Goal: Find specific page/section

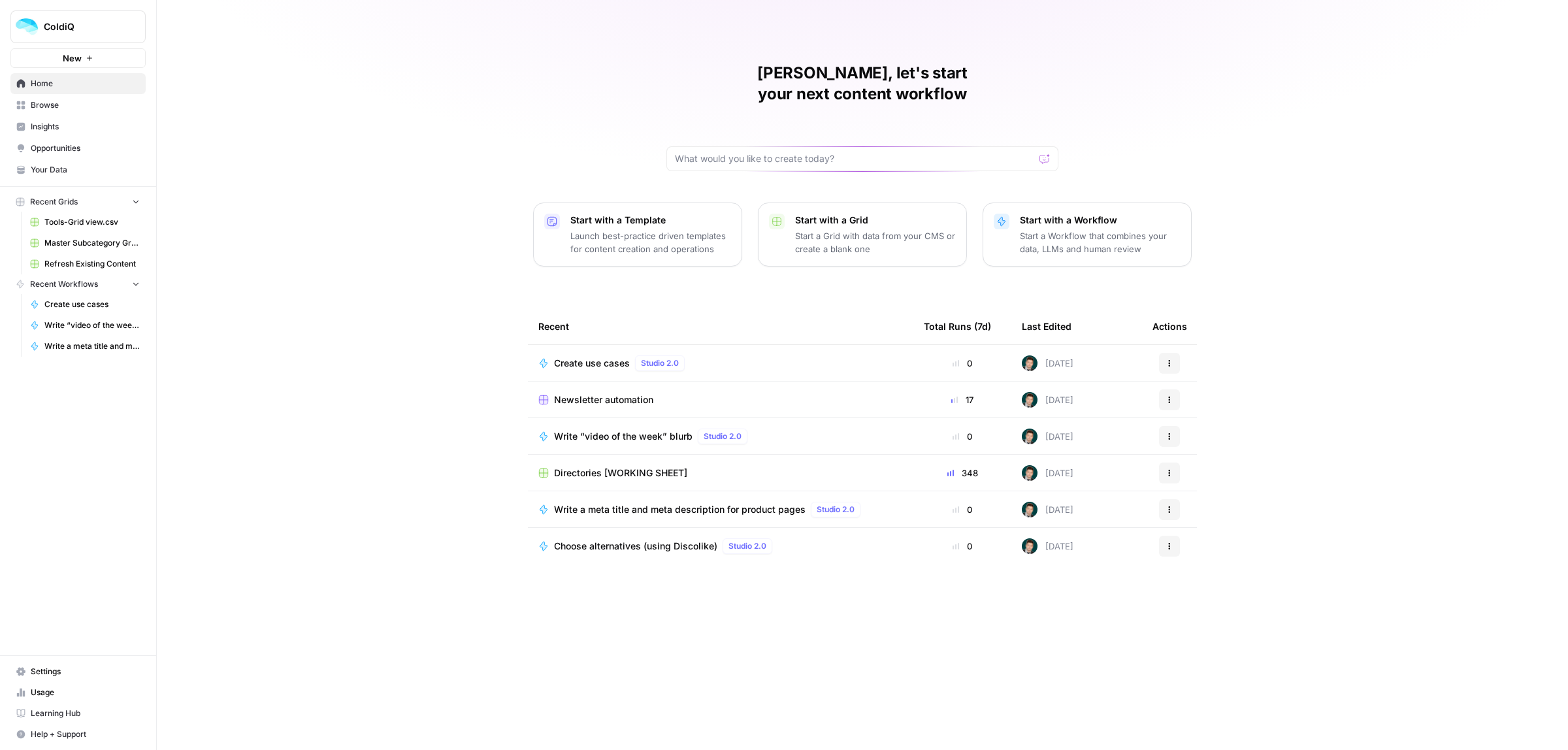
click at [589, 467] on span "Directories [WORKING SHEET]" at bounding box center [620, 473] width 133 height 13
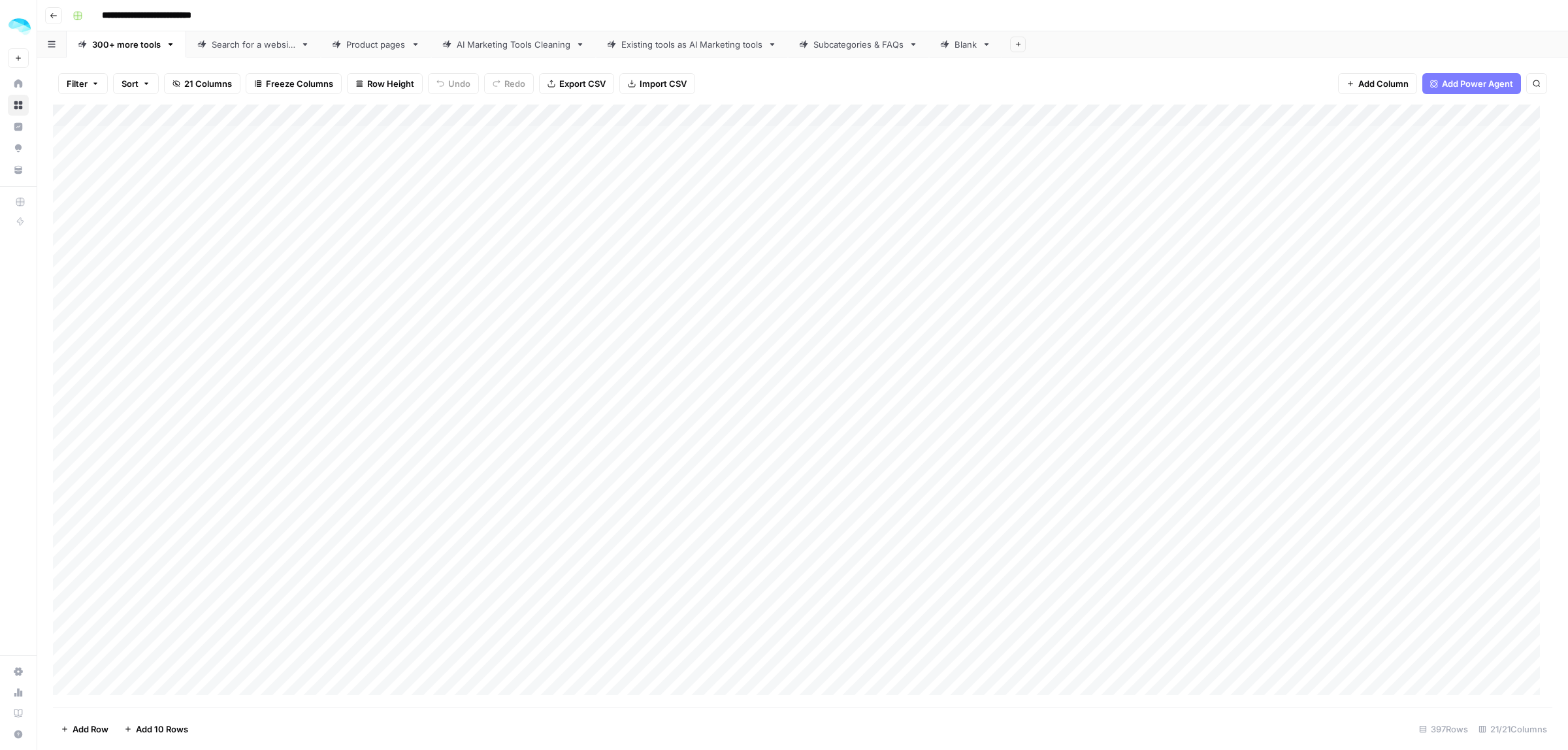
click at [373, 50] on link "Product pages" at bounding box center [376, 44] width 110 height 26
